Goal: Complete application form

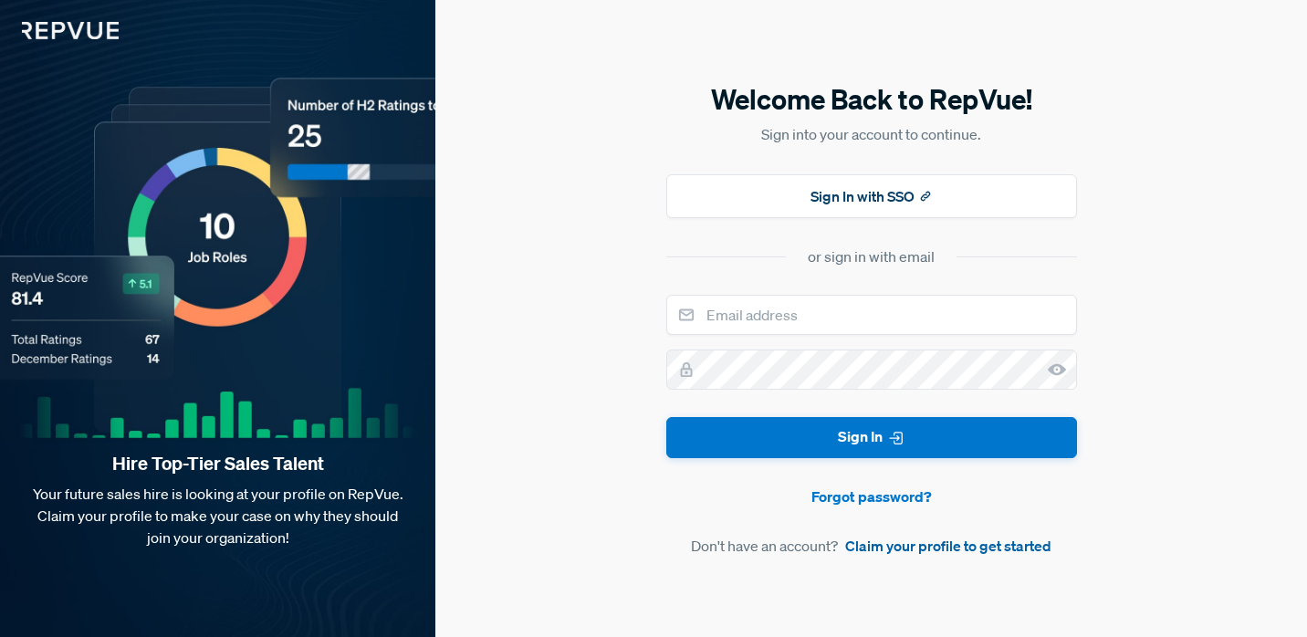
click at [910, 548] on link "Claim your profile to get started" at bounding box center [948, 546] width 206 height 22
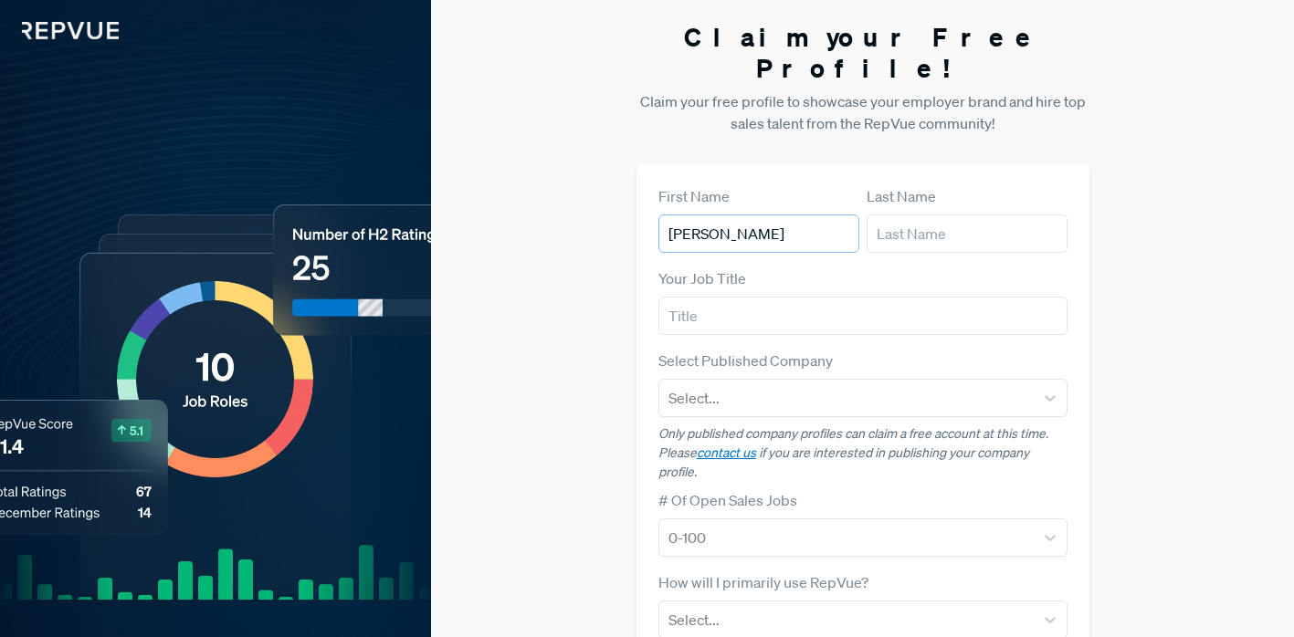
type input "[PERSON_NAME]"
click at [1054, 297] on input "text" at bounding box center [862, 316] width 409 height 38
type input "Vice President of Sales"
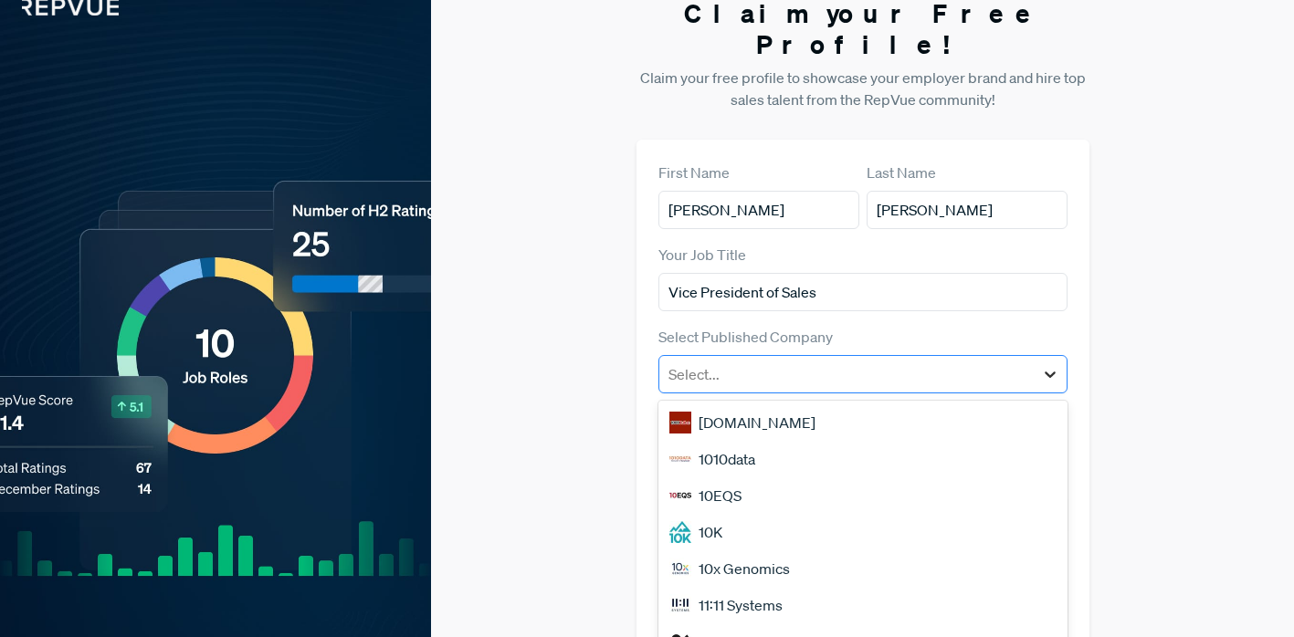
click at [1043, 371] on div "[DOMAIN_NAME], 1 of 50. 50 results available. Use Up and Down to choose options…" at bounding box center [862, 374] width 409 height 38
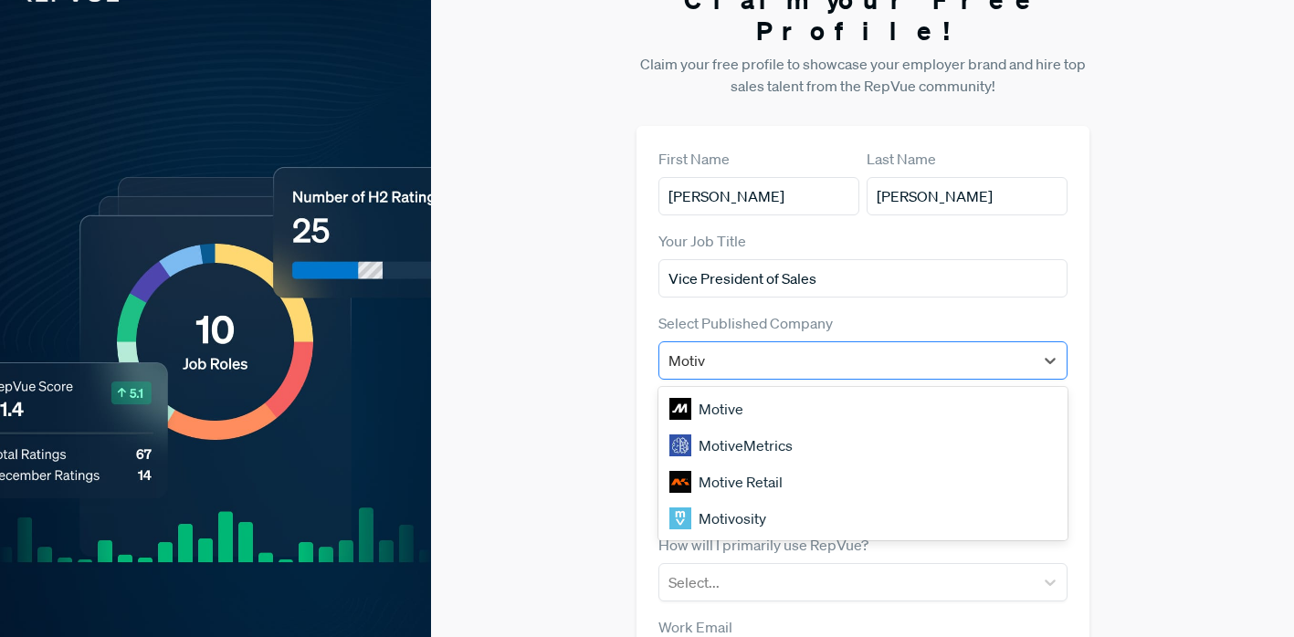
type input "Motive"
click at [768, 391] on div "Motive" at bounding box center [862, 409] width 409 height 37
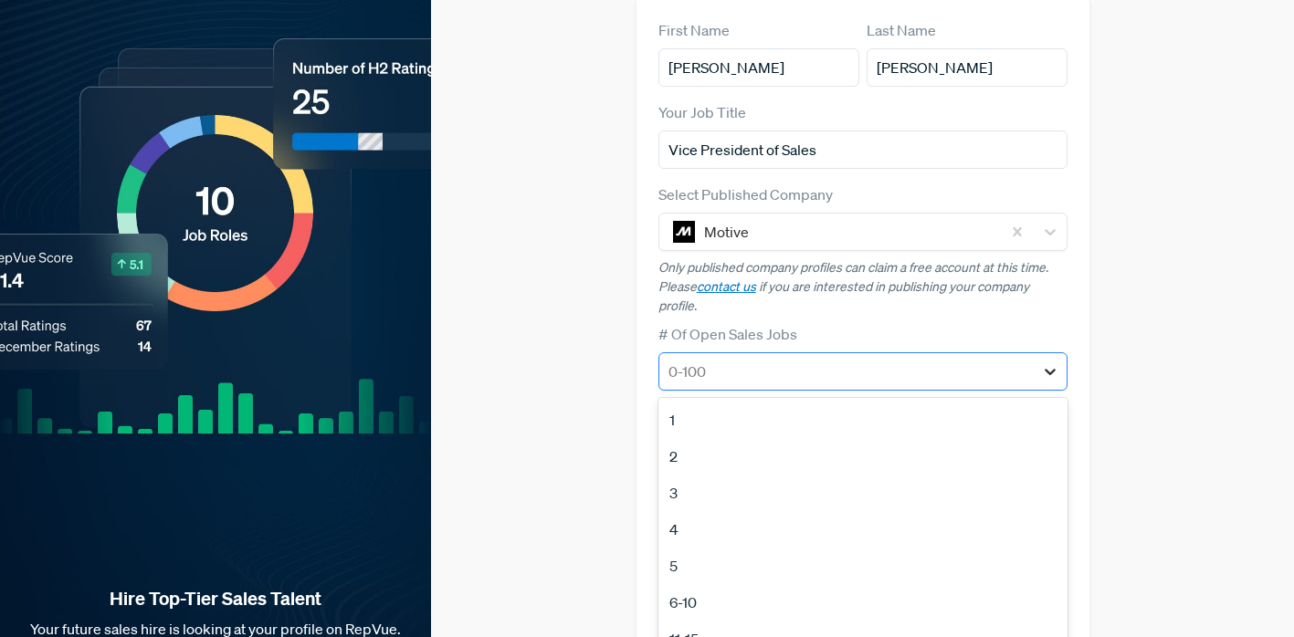
click at [1054, 391] on div "1, 1 of 12. 12 results available. Use Up and Down to choose options, press Ente…" at bounding box center [862, 371] width 409 height 38
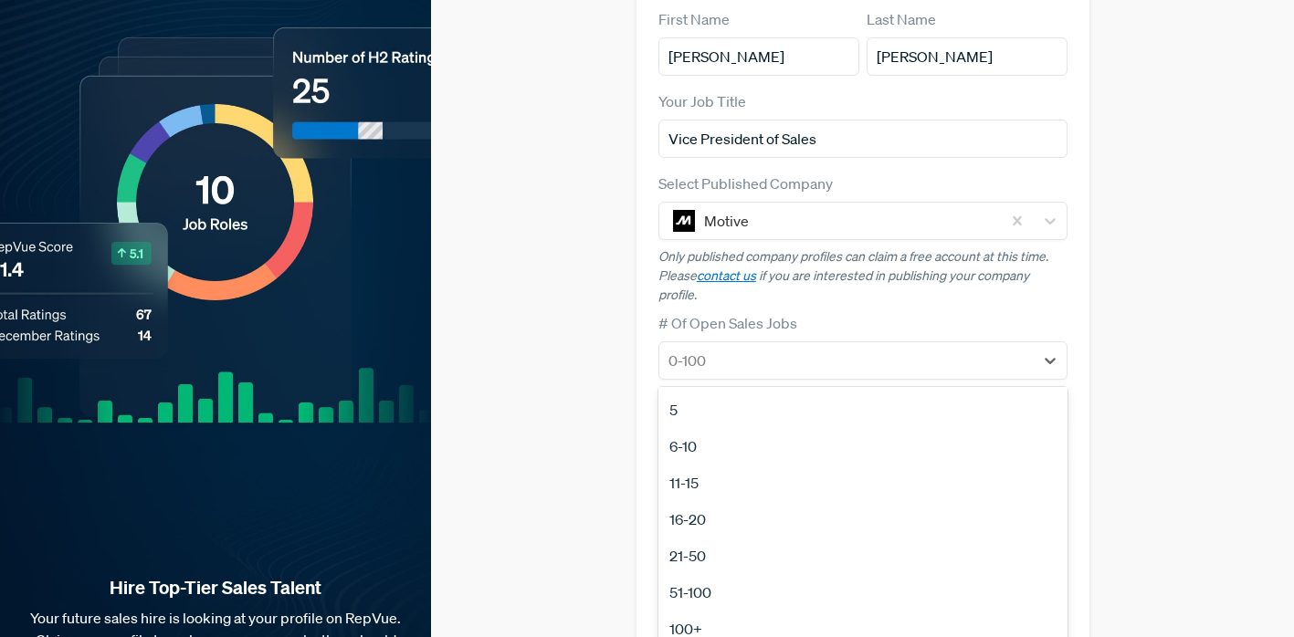
scroll to position [143, 0]
click at [973, 540] on div "21-50" at bounding box center [862, 558] width 409 height 37
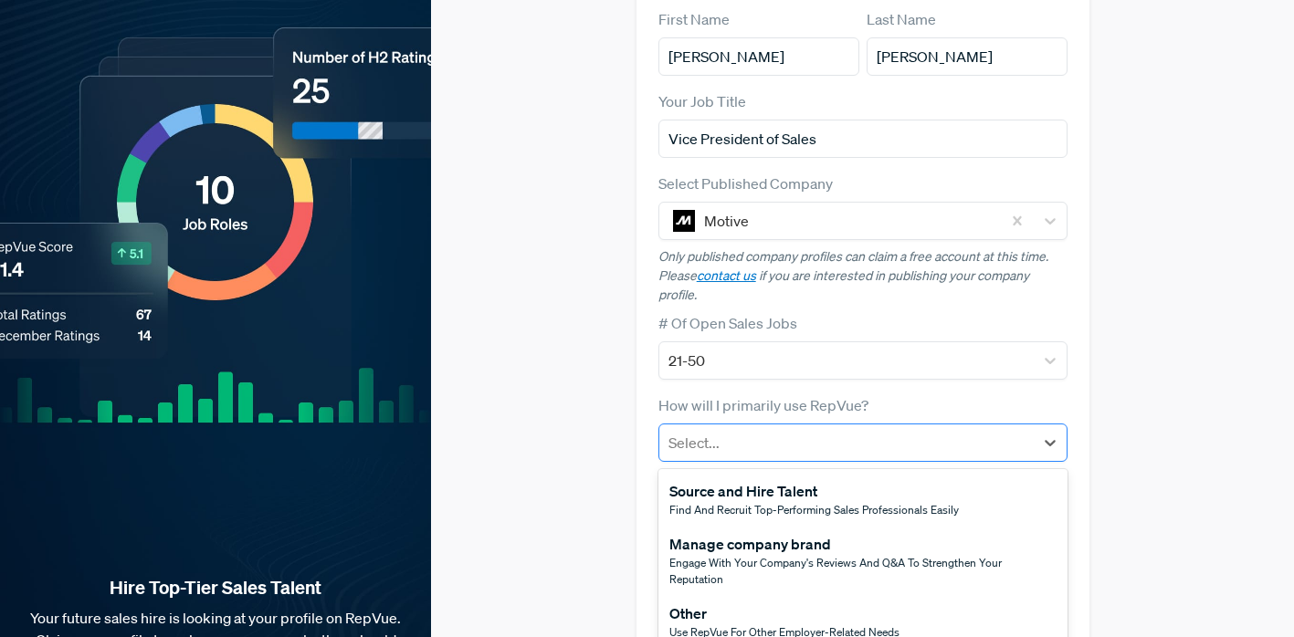
click at [798, 430] on div at bounding box center [846, 443] width 356 height 26
click at [863, 625] on span "Use RepVue for other employer-related needs" at bounding box center [784, 633] width 230 height 16
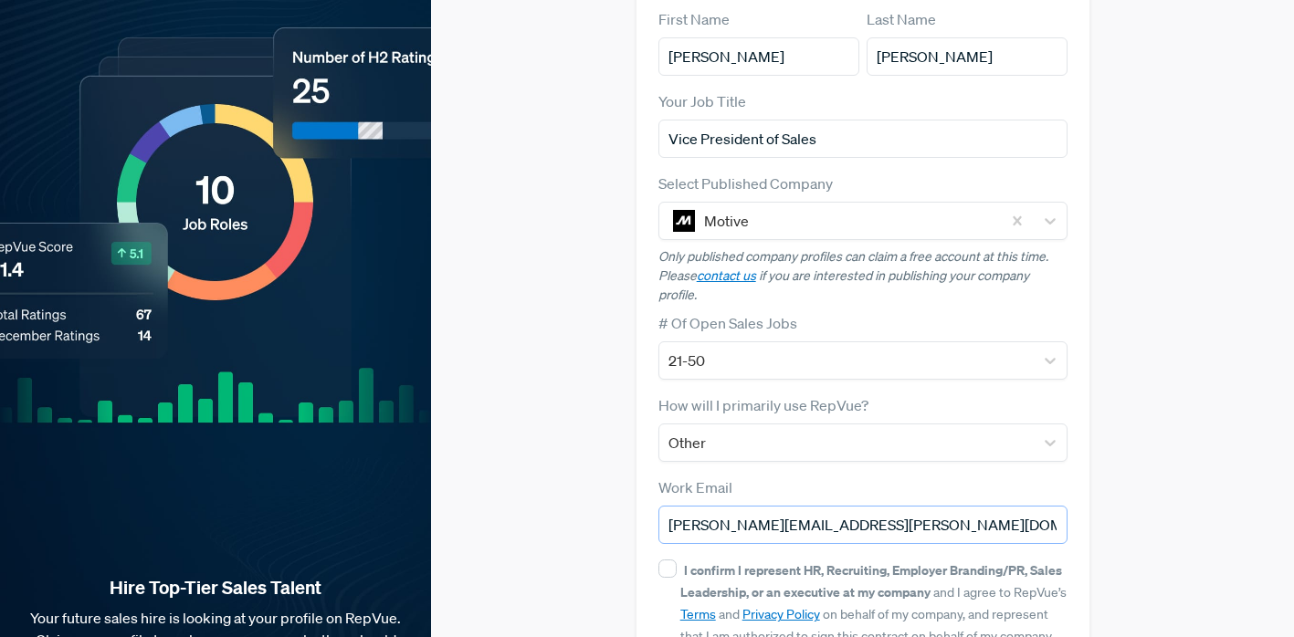
type input "[PERSON_NAME][EMAIL_ADDRESS][PERSON_NAME][DOMAIN_NAME]"
click at [1193, 415] on div "Claim your Free Profile! Claim your free profile to showcase your employer bran…" at bounding box center [862, 292] width 863 height 938
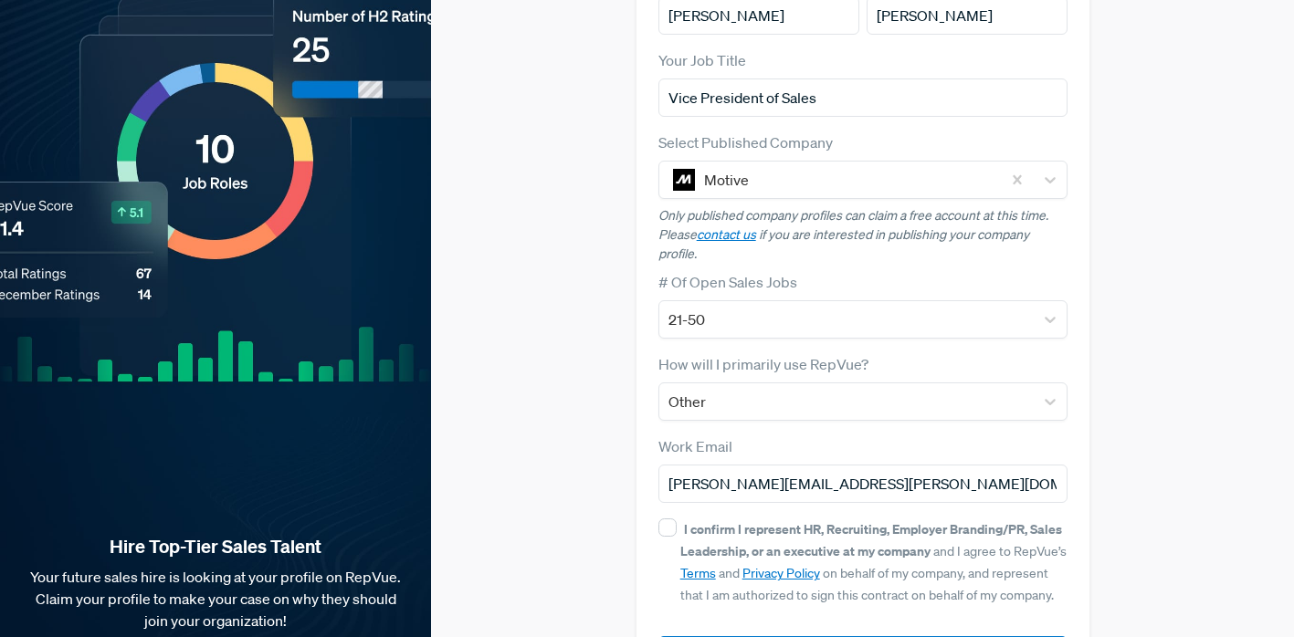
scroll to position [269, 0]
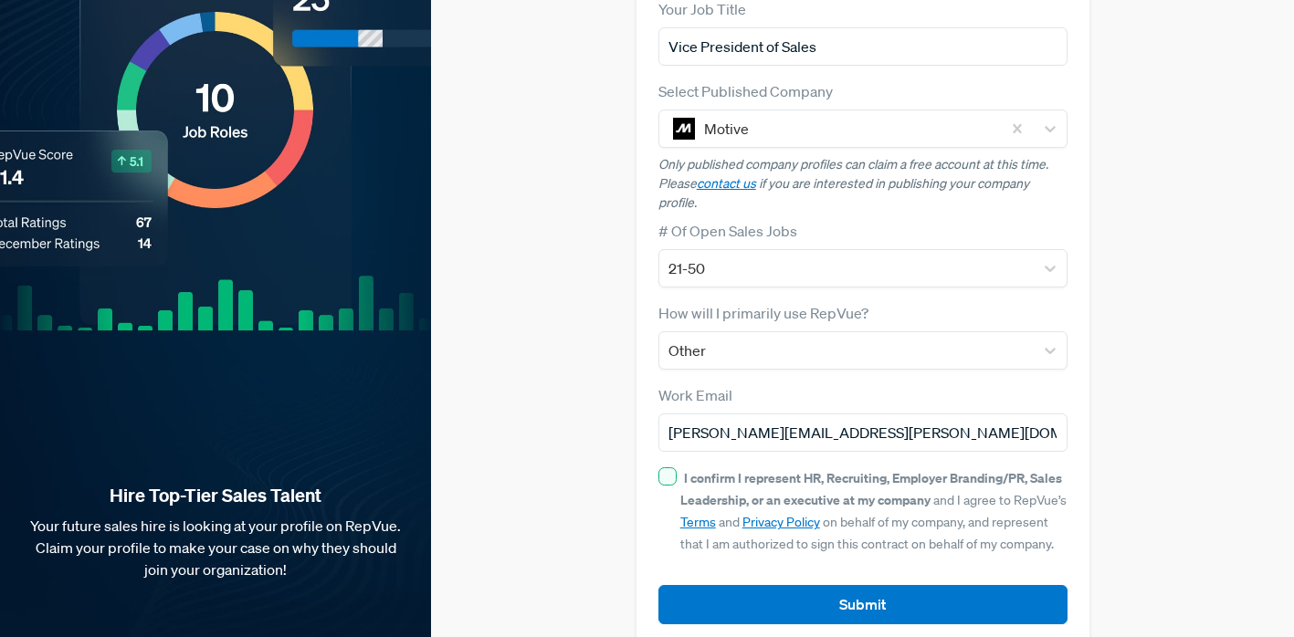
click at [662, 467] on input "I confirm I represent HR, Recruiting, Employer Branding/PR, Sales Leadership, o…" at bounding box center [667, 476] width 18 height 18
checkbox input "true"
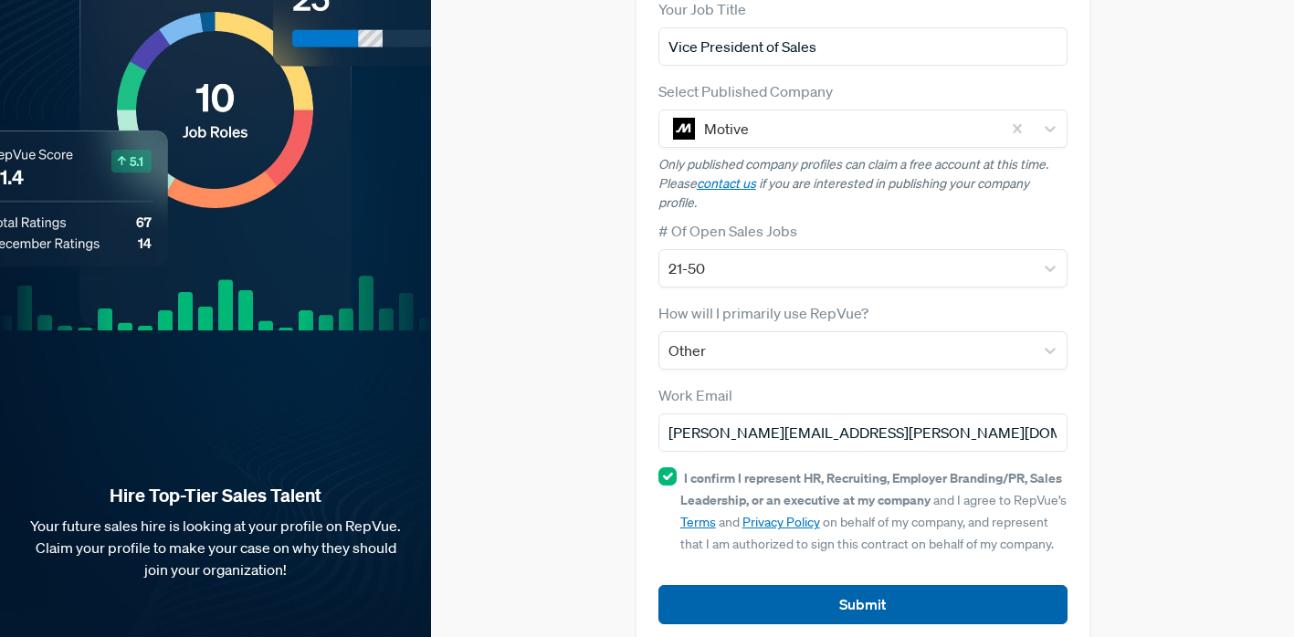
click at [849, 585] on button "Submit" at bounding box center [862, 604] width 409 height 39
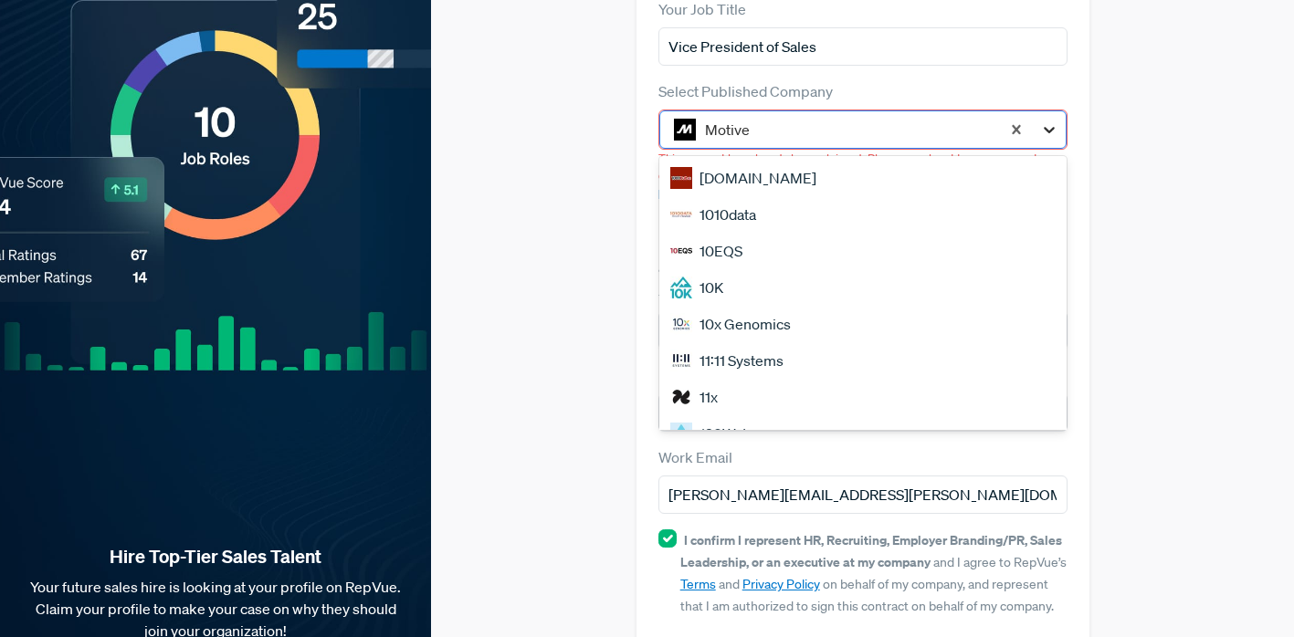
click at [1045, 121] on icon at bounding box center [1049, 130] width 18 height 18
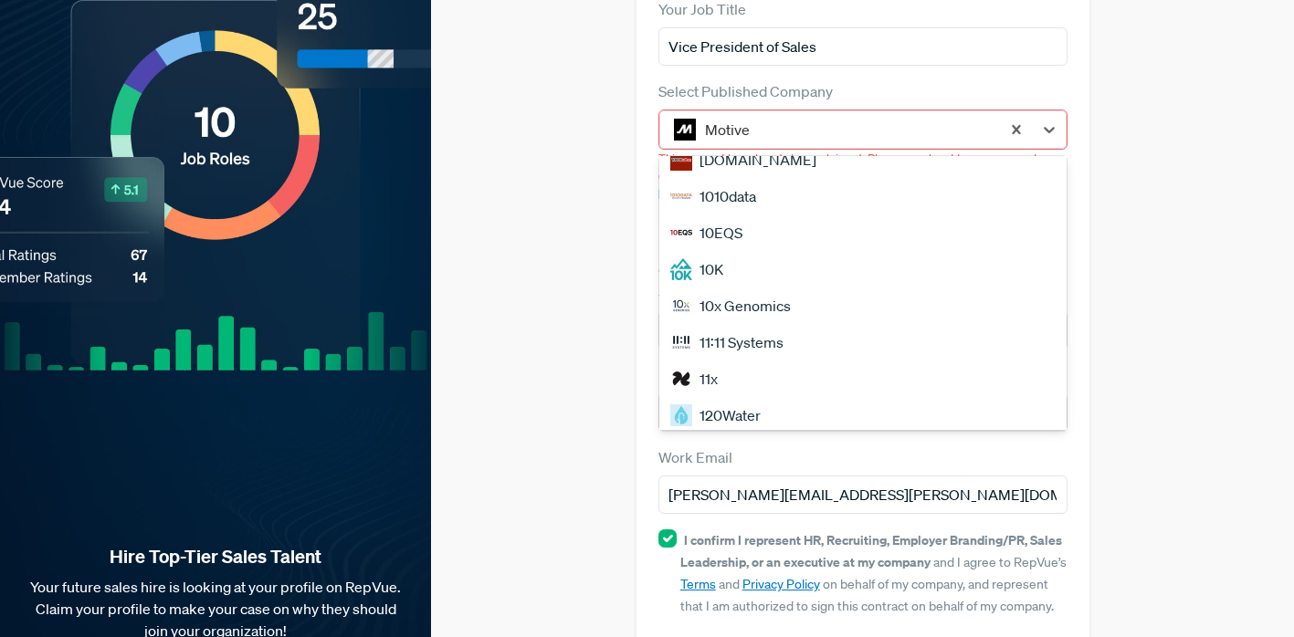
scroll to position [0, 0]
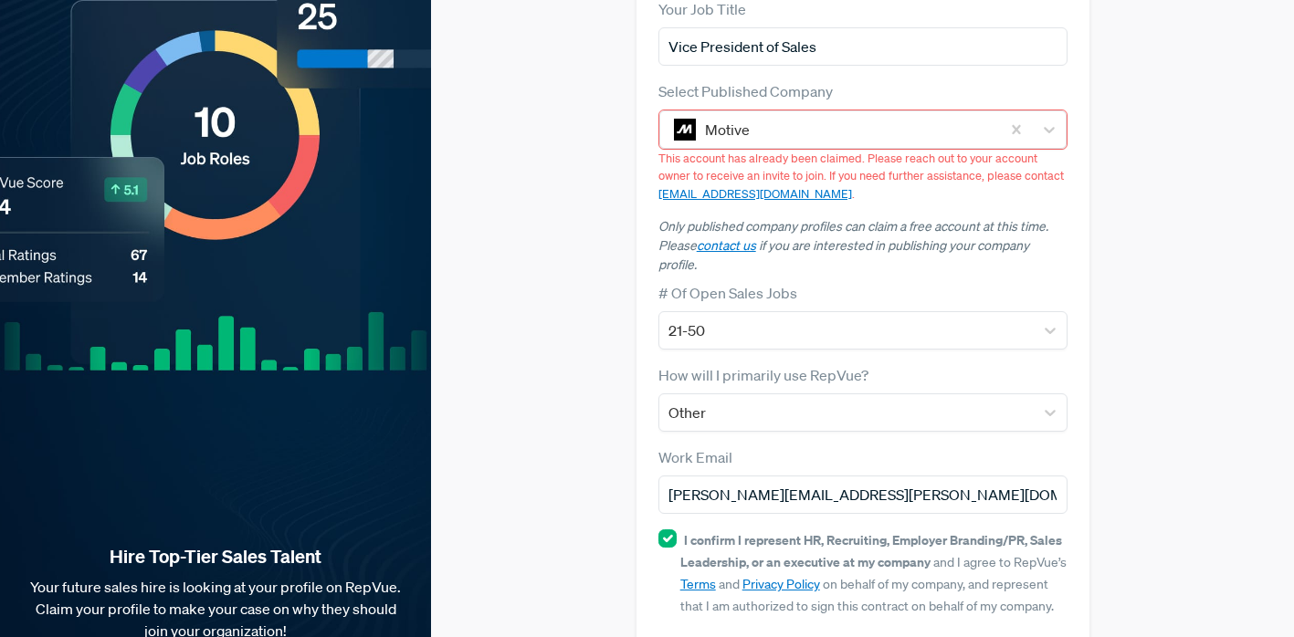
click at [1145, 160] on div "Claim your Free Profile! Claim your free profile to showcase your employer bran…" at bounding box center [862, 231] width 863 height 1000
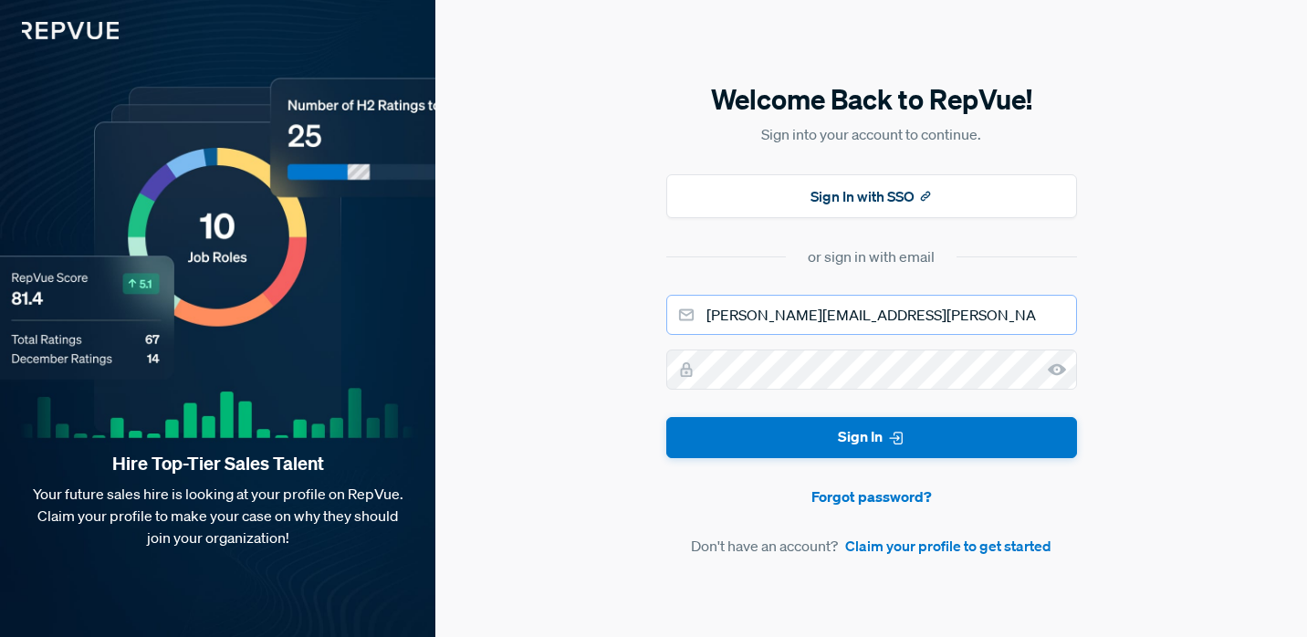
type input "[PERSON_NAME][EMAIL_ADDRESS][PERSON_NAME][DOMAIN_NAME]"
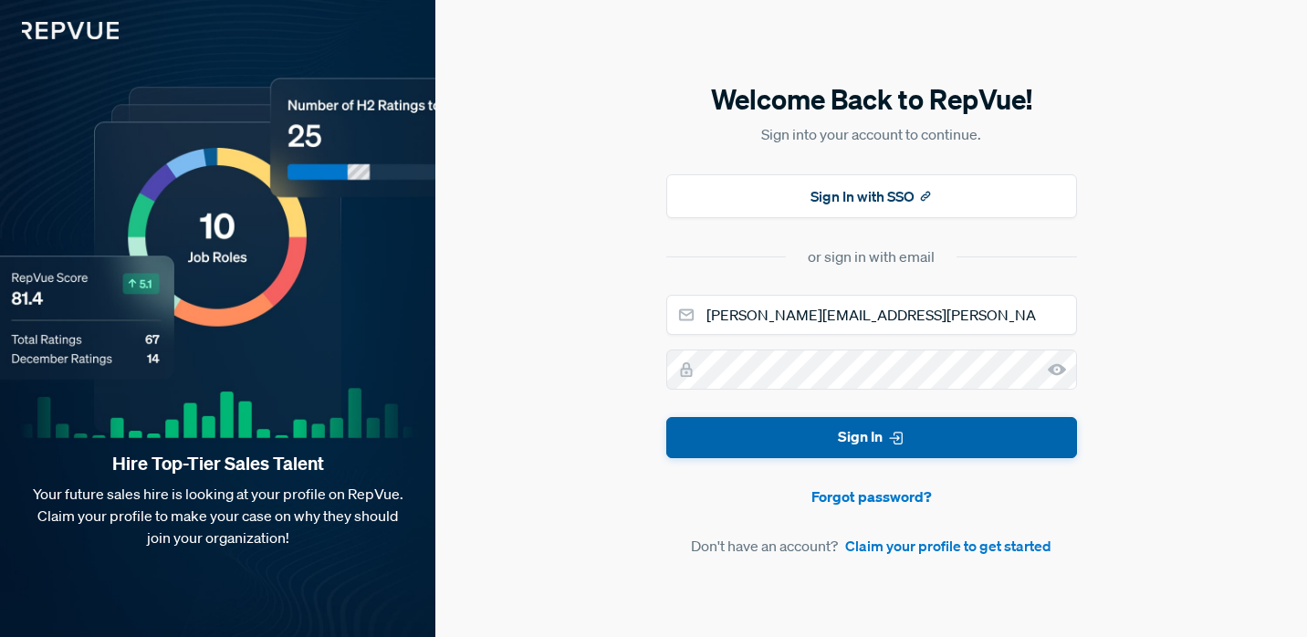
click at [863, 441] on button "Sign In" at bounding box center [872, 437] width 411 height 41
